Goal: Task Accomplishment & Management: Use online tool/utility

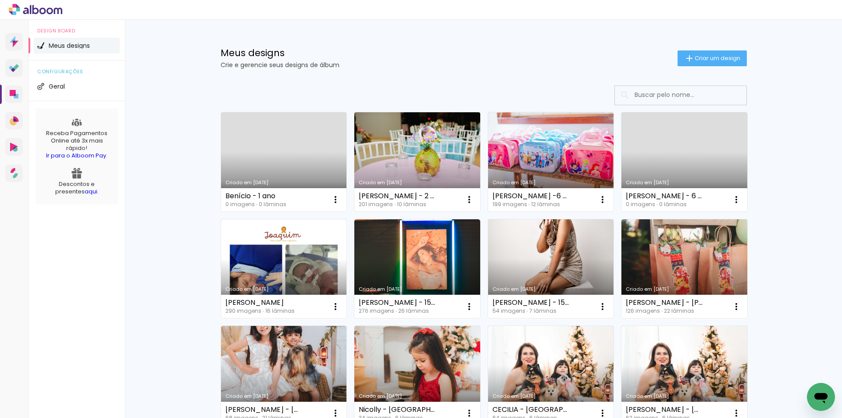
click at [415, 148] on link "Criado em [DATE]" at bounding box center [417, 161] width 126 height 99
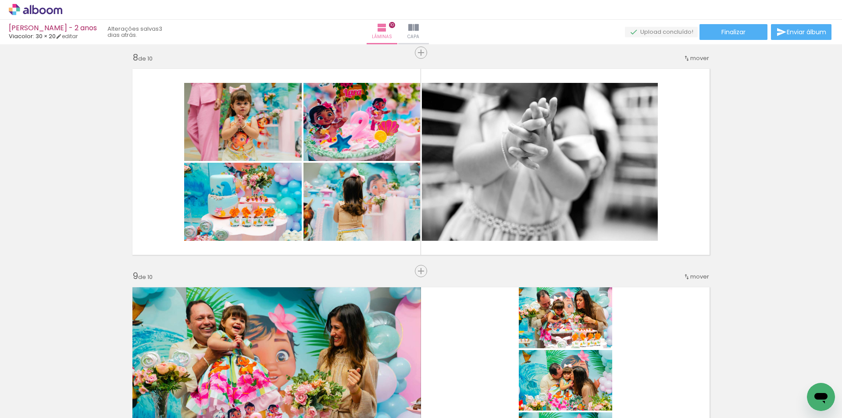
scroll to position [1492, 0]
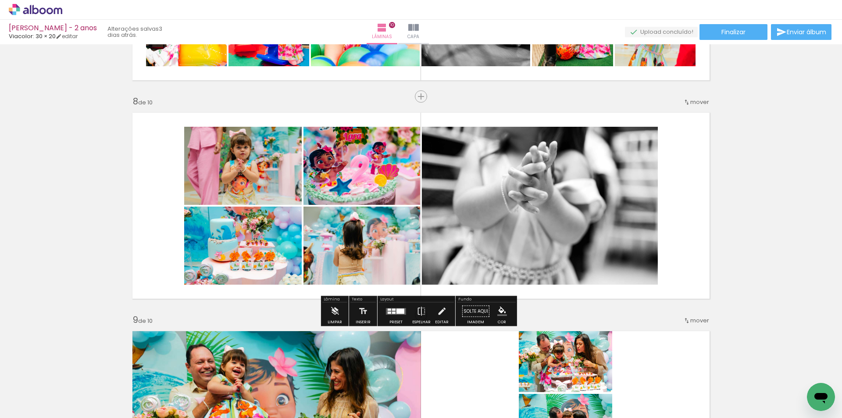
click at [545, 199] on quentale-photo at bounding box center [540, 206] width 236 height 158
click at [396, 318] on div at bounding box center [396, 312] width 24 height 18
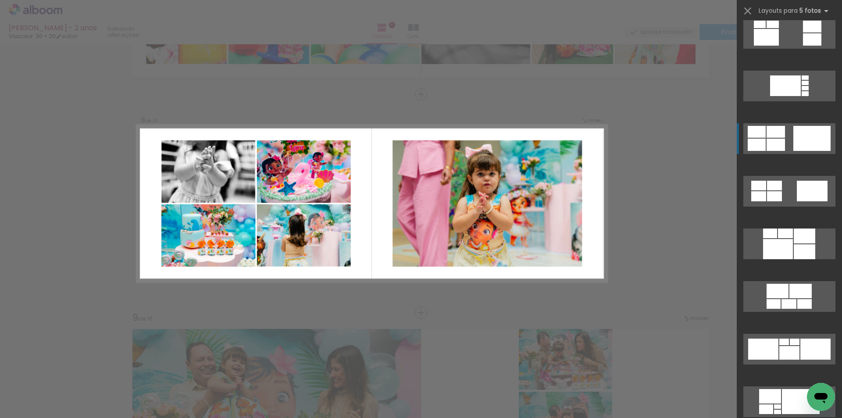
scroll to position [755, 0]
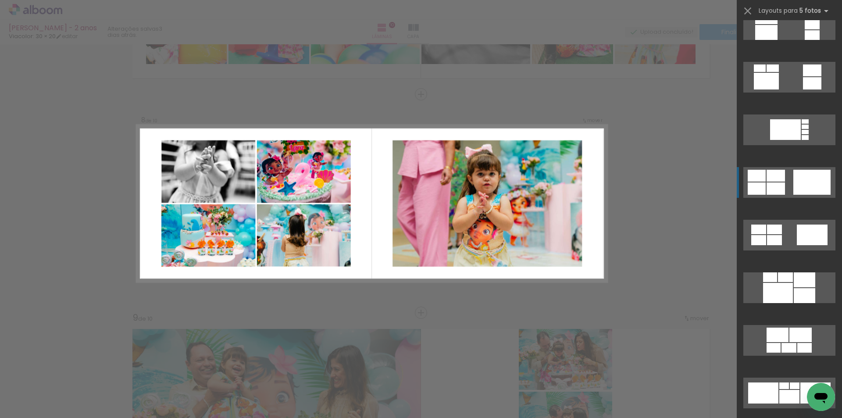
click at [790, 195] on quentale-layouter at bounding box center [790, 182] width 92 height 31
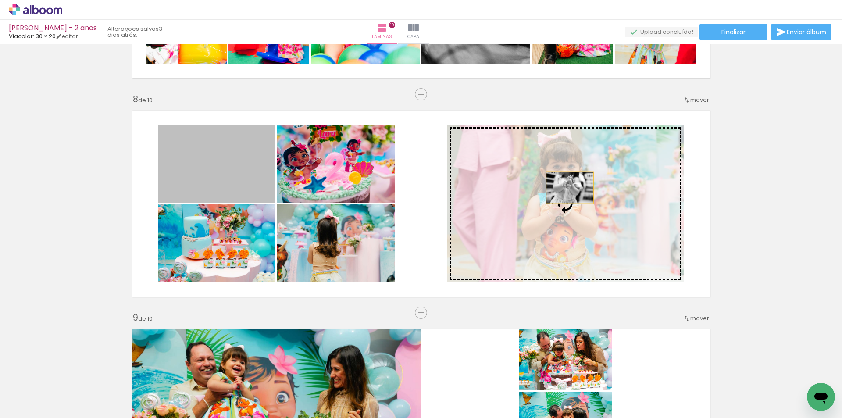
drag, startPoint x: 220, startPoint y: 154, endPoint x: 567, endPoint y: 188, distance: 348.2
click at [0, 0] on slot at bounding box center [0, 0] width 0 height 0
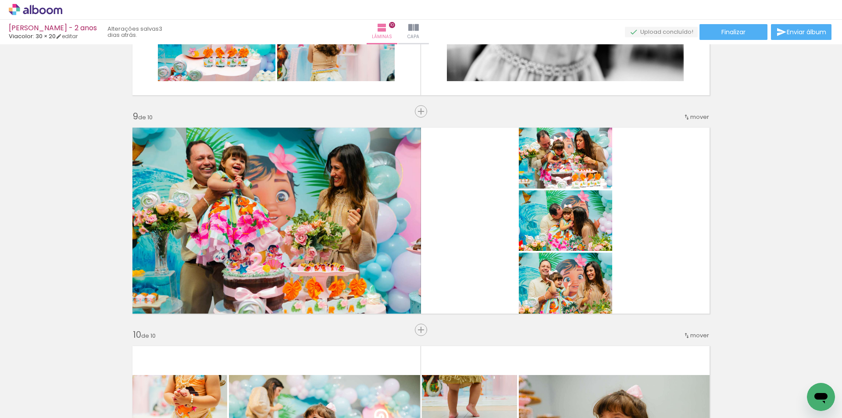
scroll to position [1713, 0]
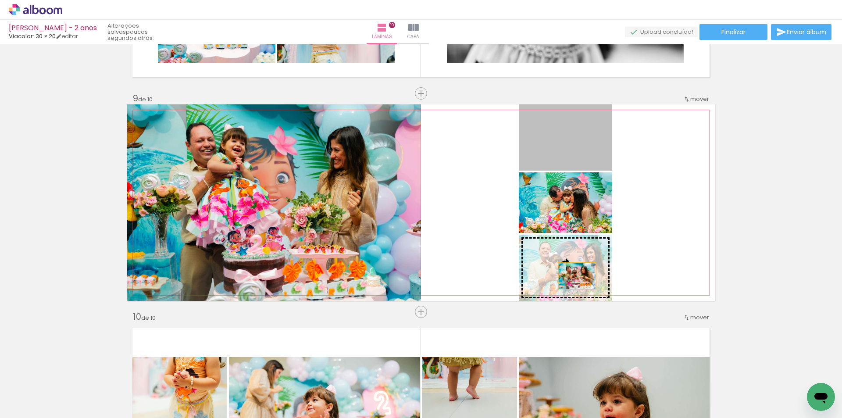
drag, startPoint x: 579, startPoint y: 145, endPoint x: 574, endPoint y: 276, distance: 131.3
click at [0, 0] on slot at bounding box center [0, 0] width 0 height 0
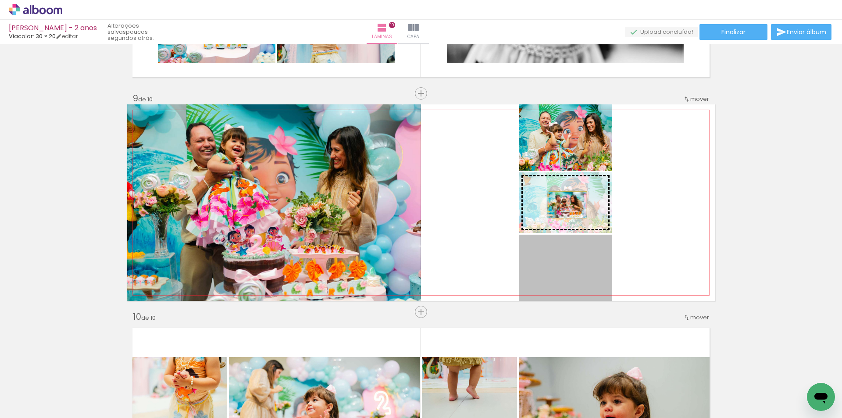
drag, startPoint x: 567, startPoint y: 277, endPoint x: 565, endPoint y: 205, distance: 72.0
click at [0, 0] on slot at bounding box center [0, 0] width 0 height 0
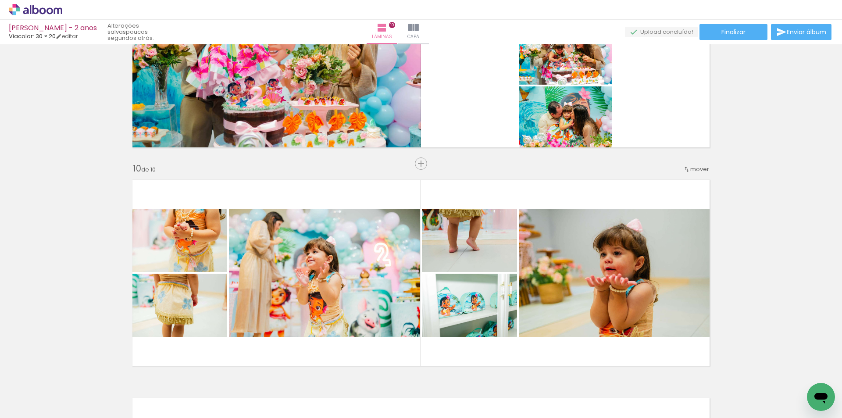
scroll to position [1845, 0]
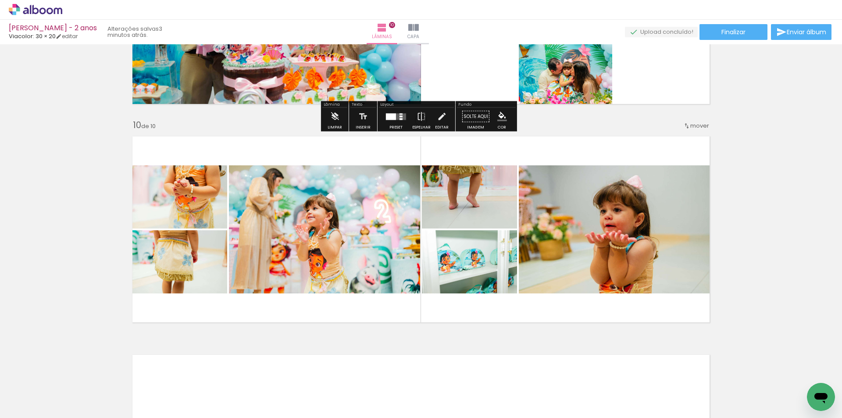
scroll to position [1933, 0]
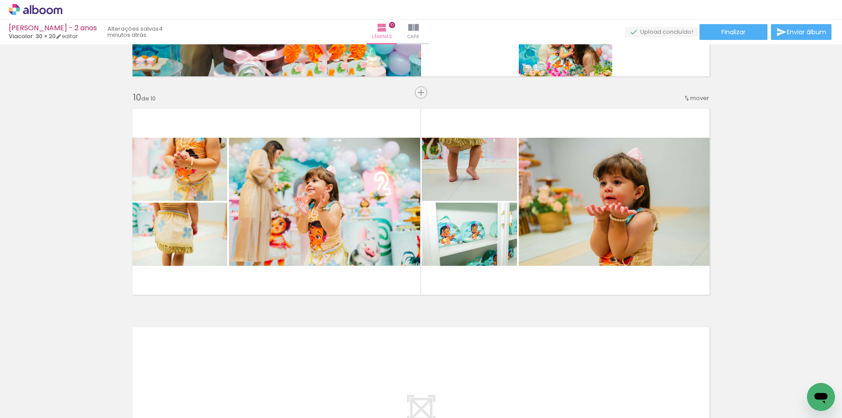
scroll to position [755, 0]
